Goal: Navigation & Orientation: Find specific page/section

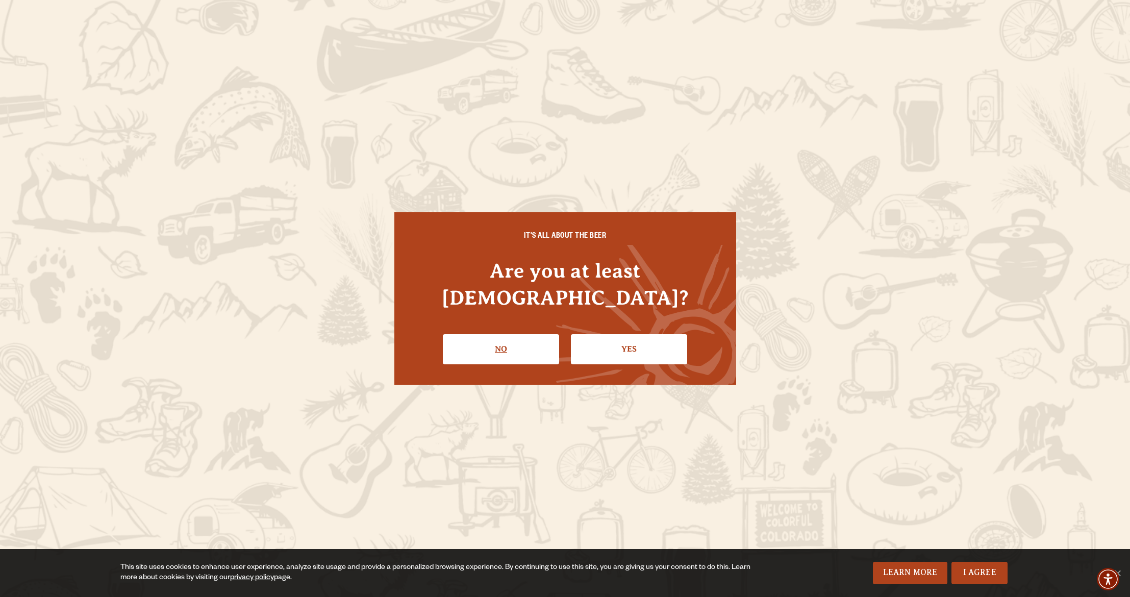
click at [510, 340] on link "No" at bounding box center [501, 349] width 116 height 30
click at [652, 336] on link "Yes" at bounding box center [629, 349] width 116 height 30
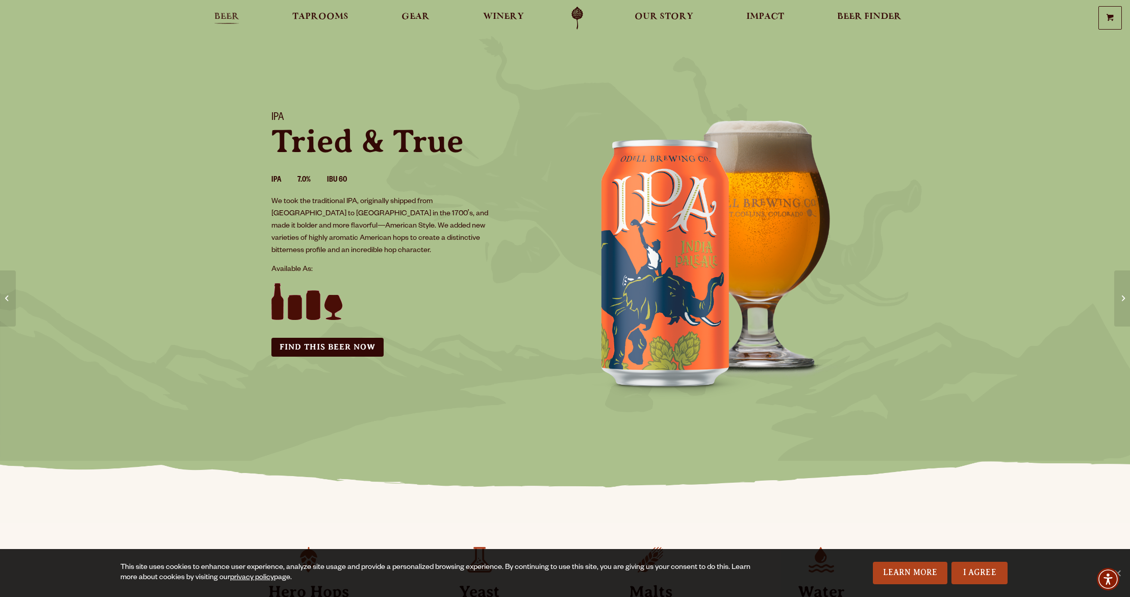
click at [234, 19] on span "Beer" at bounding box center [226, 17] width 25 height 8
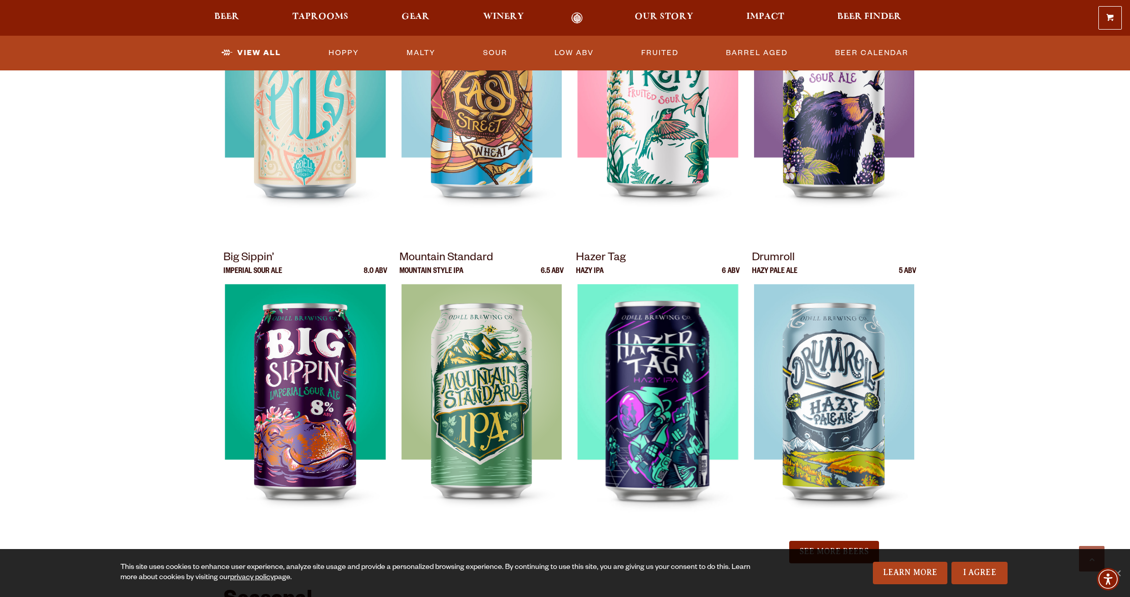
scroll to position [873, 0]
